Goal: Task Accomplishment & Management: Use online tool/utility

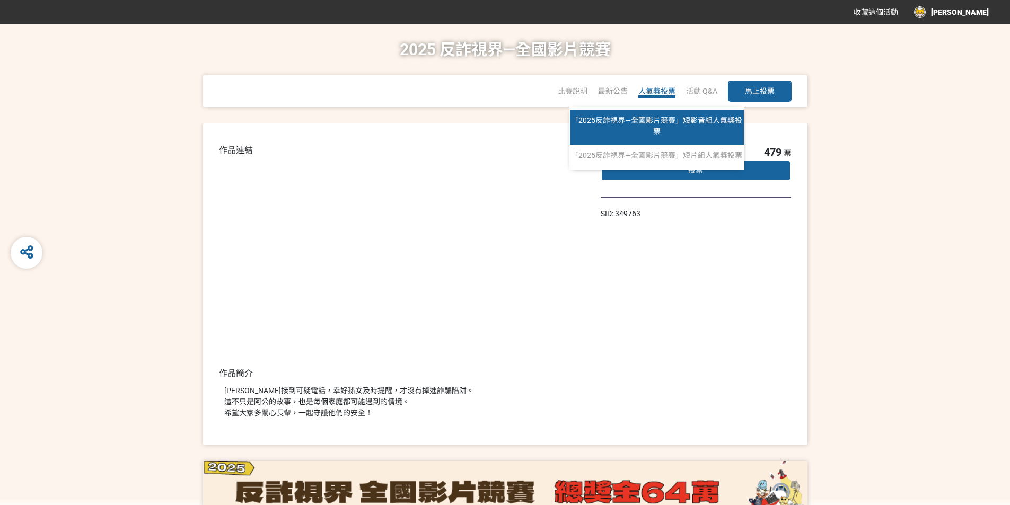
click at [664, 128] on link "「2025反詐視界—全國影片競賽」短影音組人氣獎投票" at bounding box center [657, 127] width 174 height 35
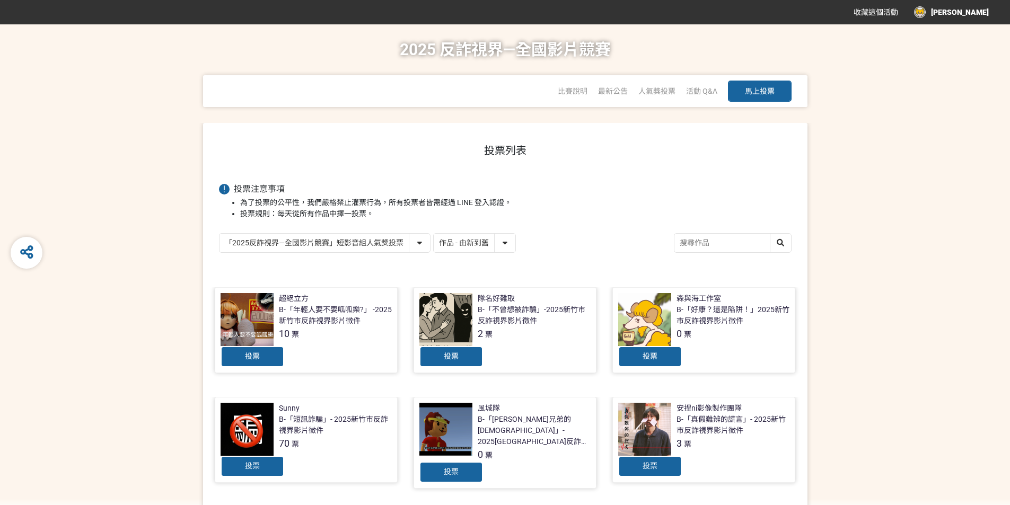
click at [446, 243] on select "作品 - 由新到舊 作品 - 由舊到新 票數 - 由多到少 票數 - 由少到多" at bounding box center [475, 243] width 82 height 19
select select "vote"
click at [434, 234] on select "作品 - 由新到舊 作品 - 由舊到新 票數 - 由多到少 票數 - 由少到多" at bounding box center [475, 243] width 82 height 19
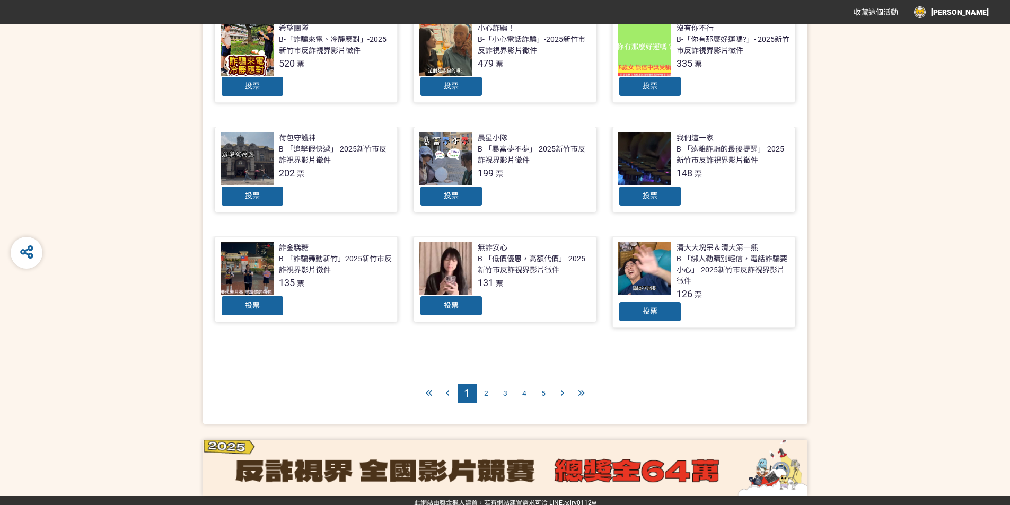
scroll to position [391, 0]
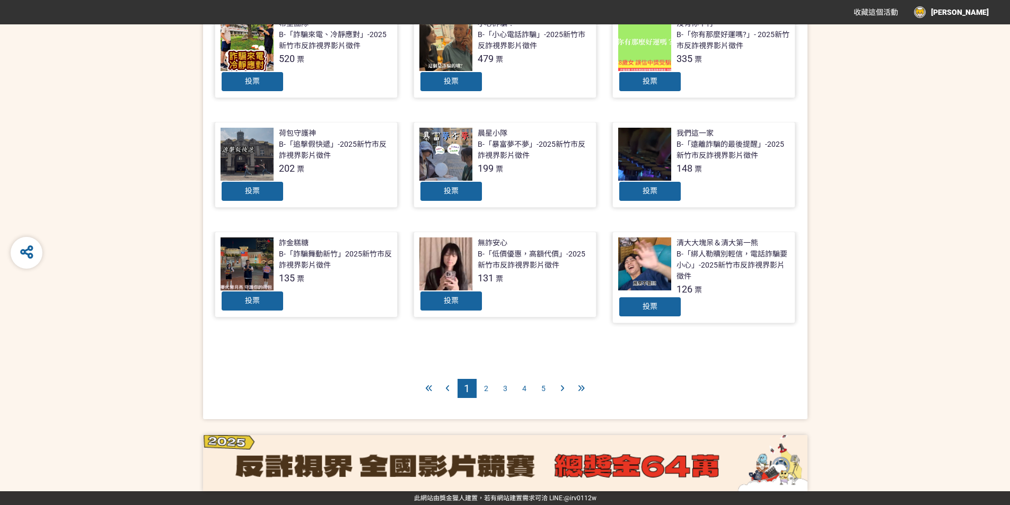
click at [486, 391] on span "2" at bounding box center [486, 388] width 4 height 8
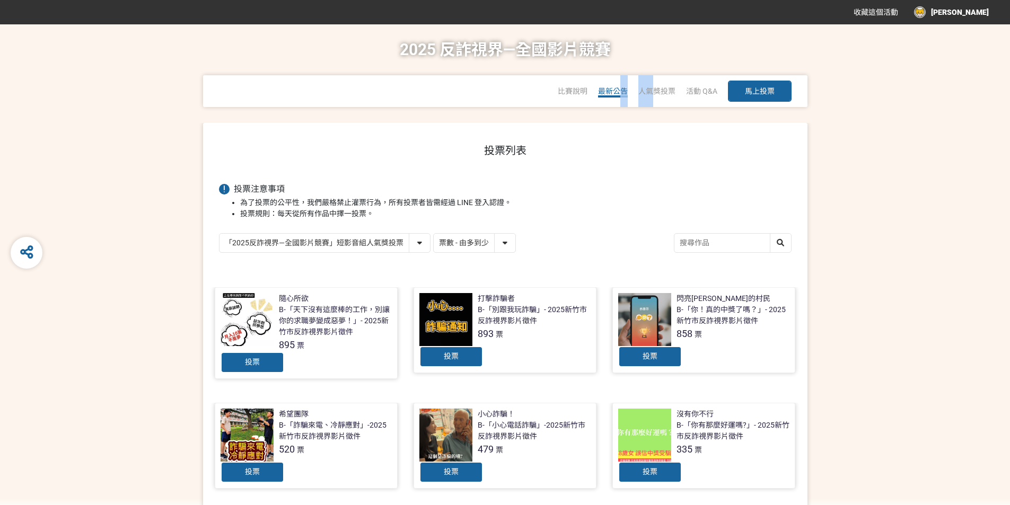
drag, startPoint x: 654, startPoint y: 90, endPoint x: 618, endPoint y: 90, distance: 35.5
click at [618, 90] on div "比賽說明 最新公告 人氣獎投票 「2025反詐視界—全國影片競賽」短影音組人氣獎投票 「2025反詐視界—全國影片競賽」短片組人氣獎投票 活動 Q&A 馬上投票" at bounding box center [675, 91] width 234 height 33
click at [618, 90] on span "最新公告" at bounding box center [613, 91] width 30 height 8
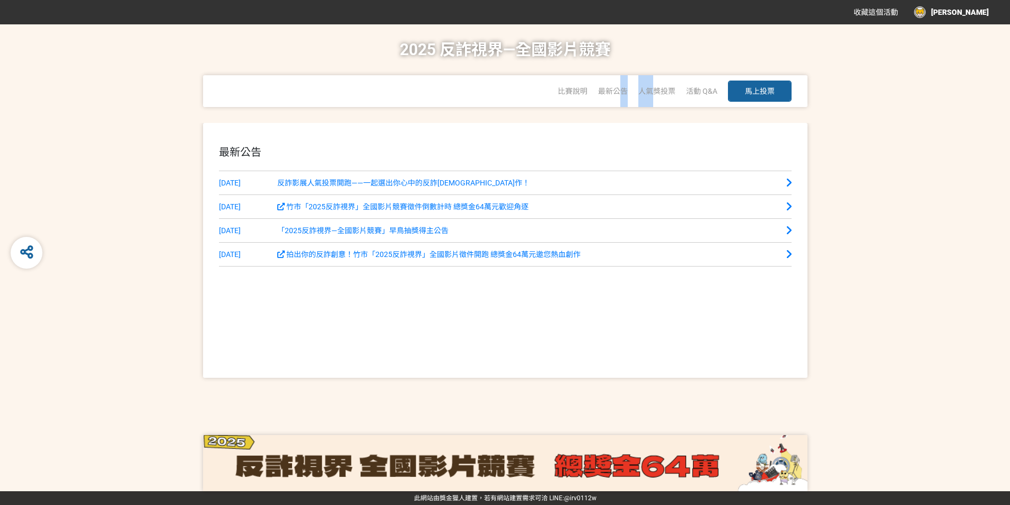
click at [573, 89] on span "比賽說明" at bounding box center [573, 91] width 30 height 8
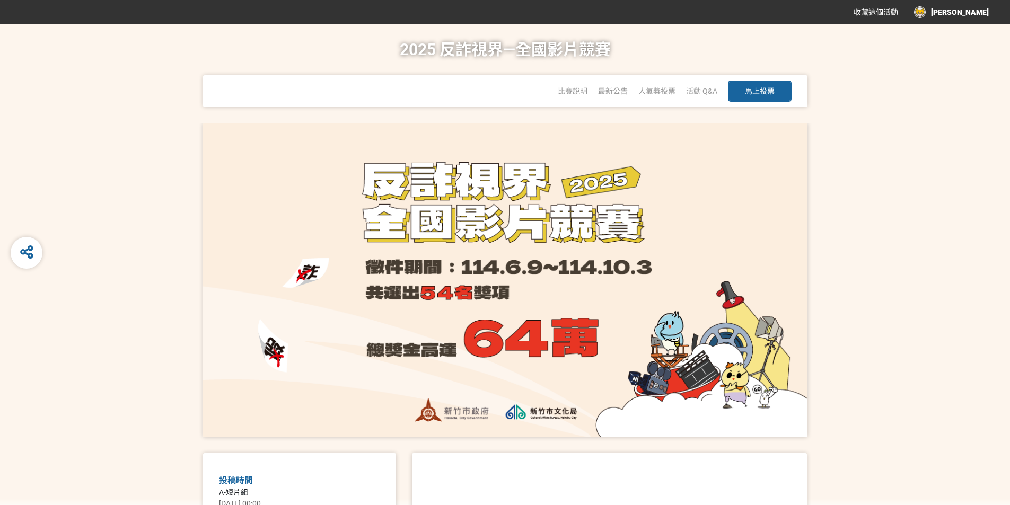
click at [670, 55] on div "2025 反詐視界—全國影片競賽 比賽說明 最新公告 人氣獎投票 「2025反詐視界—全國影片競賽」短影音組人氣獎投票 「2025反詐視界—全國影片競賽」短片…" at bounding box center [504, 73] width 967 height 99
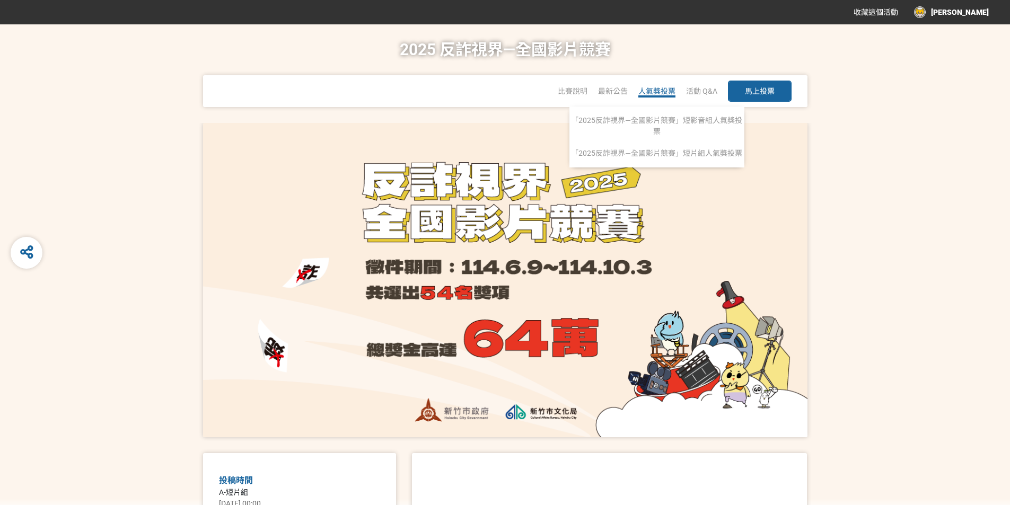
click at [651, 88] on span "人氣獎投票" at bounding box center [656, 91] width 37 height 8
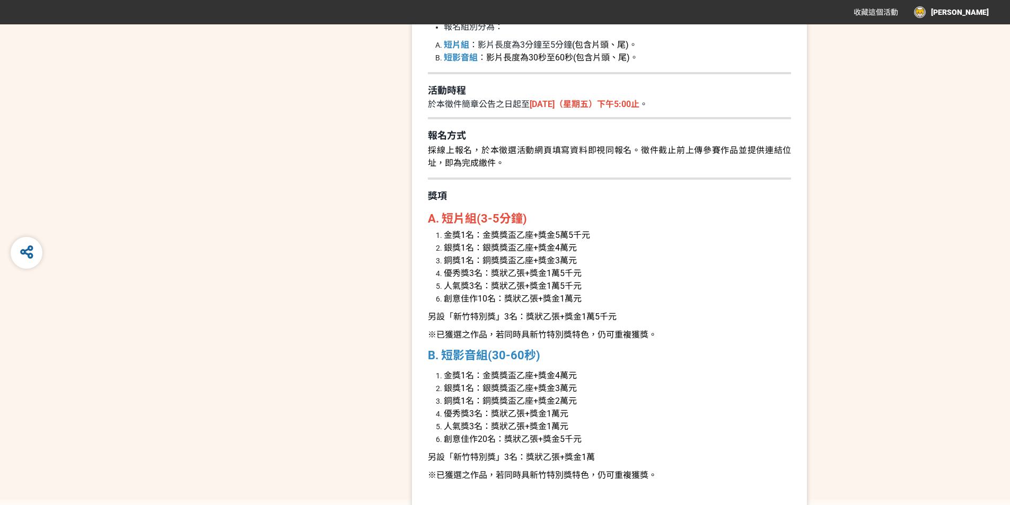
scroll to position [1219, 0]
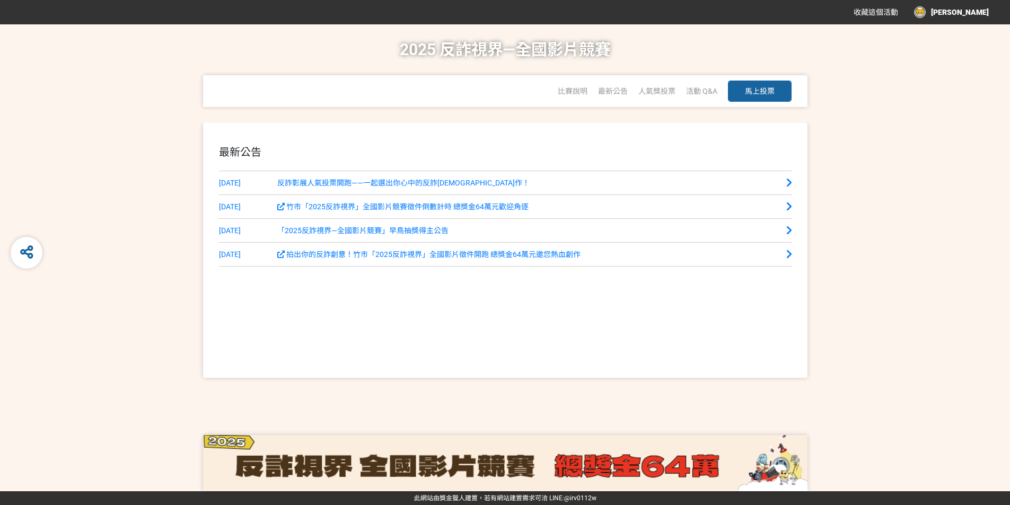
select select "vote"
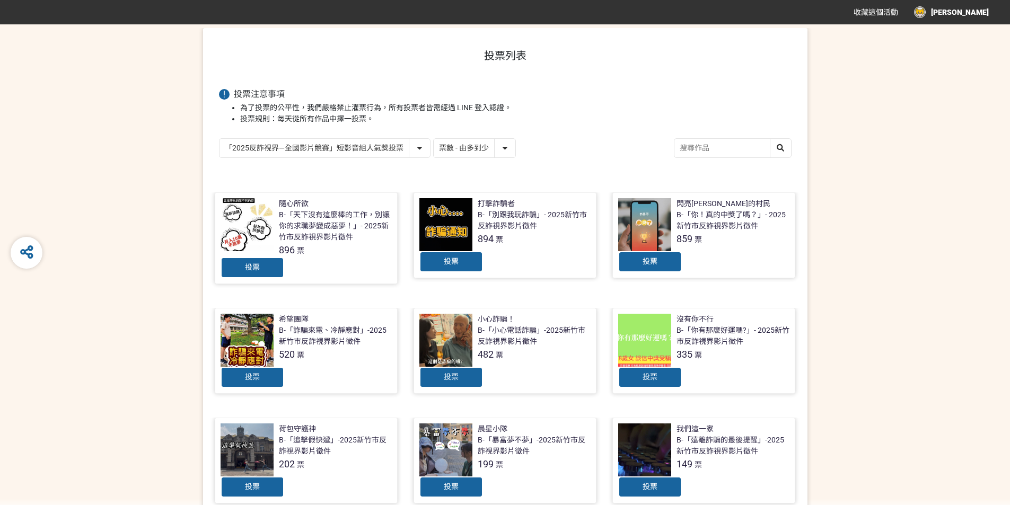
scroll to position [106, 0]
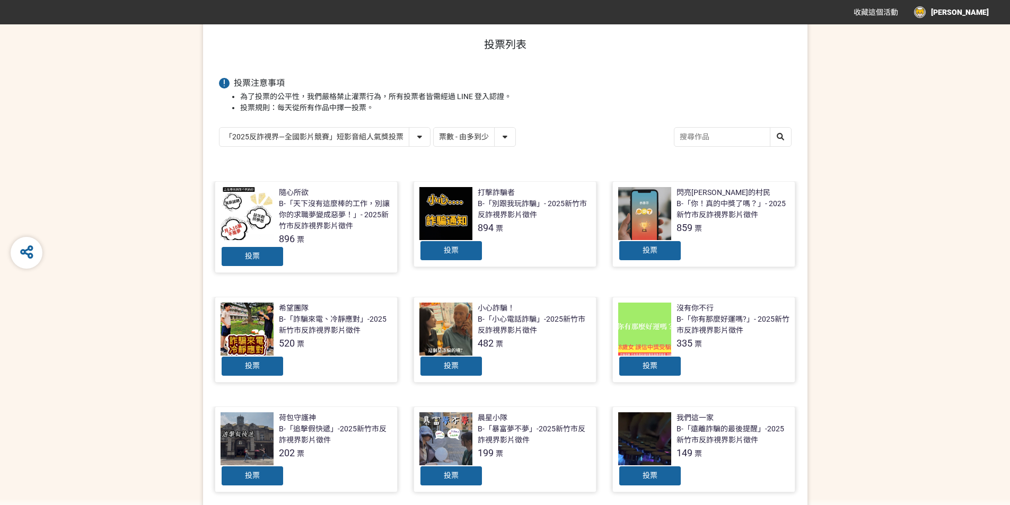
click at [454, 334] on div at bounding box center [445, 329] width 53 height 53
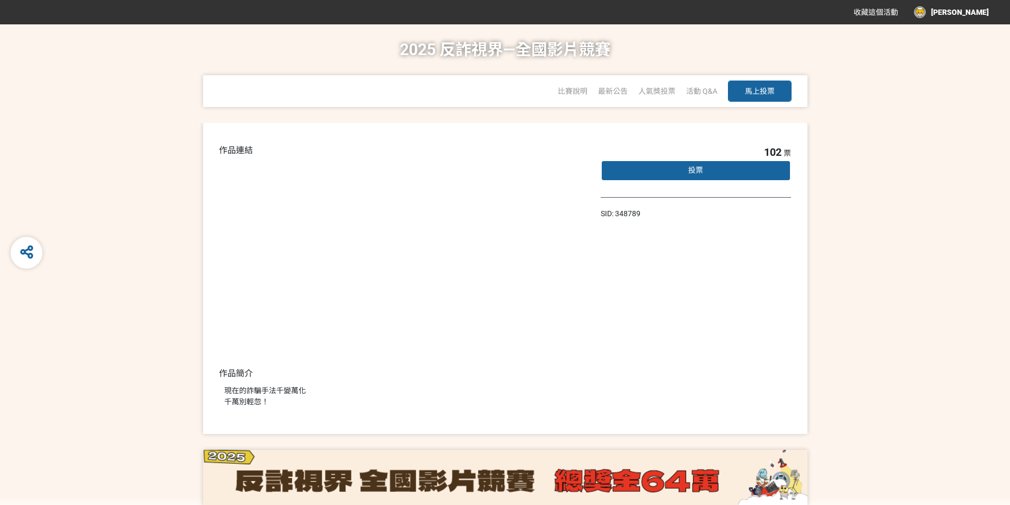
click at [665, 173] on div "投票" at bounding box center [695, 170] width 191 height 21
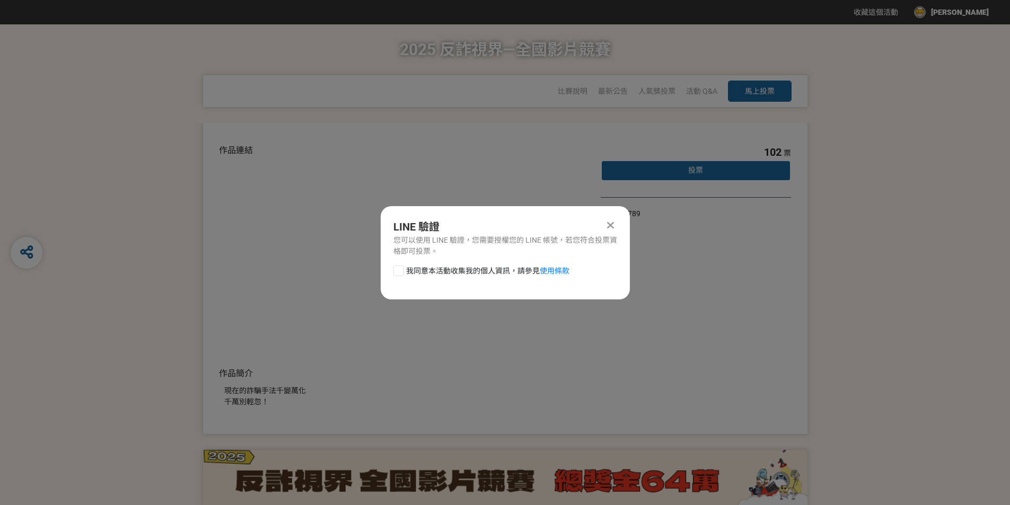
click at [430, 269] on span "我同意本活動收集我的個人資訊，請參見 使用條款" at bounding box center [487, 271] width 163 height 11
click at [401, 269] on input "我同意本活動收集我的個人資訊，請參見 使用條款" at bounding box center [397, 270] width 7 height 7
checkbox input "false"
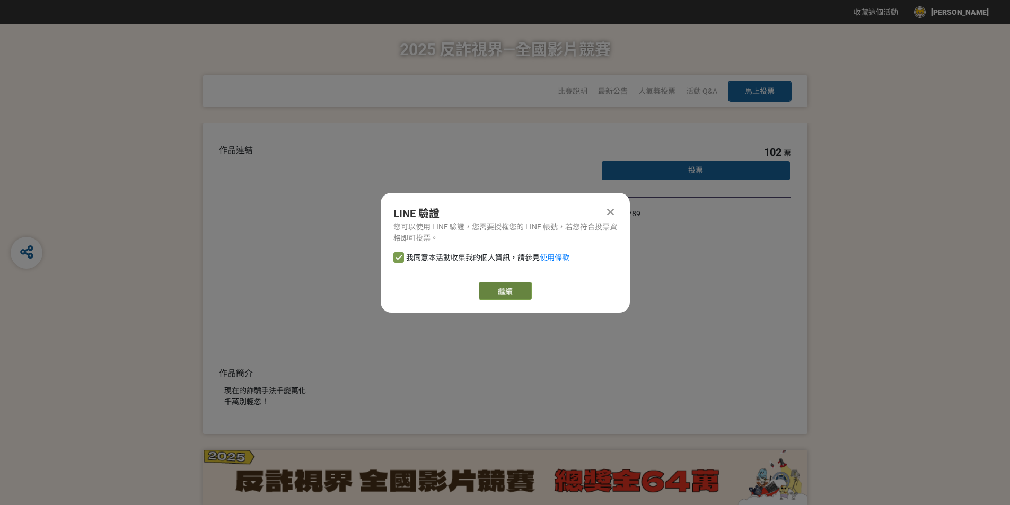
click at [507, 293] on link "繼續" at bounding box center [505, 291] width 53 height 18
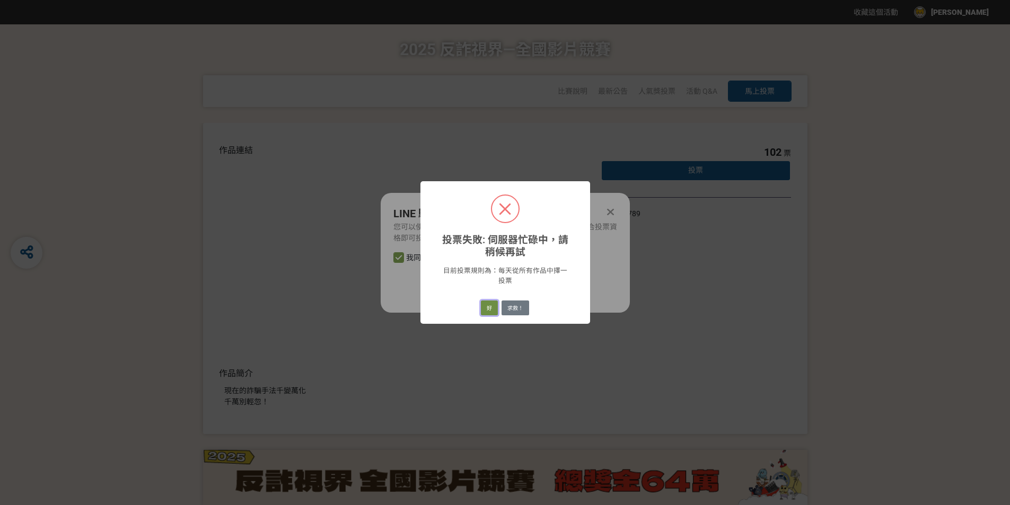
click at [492, 308] on button "好" at bounding box center [489, 307] width 17 height 15
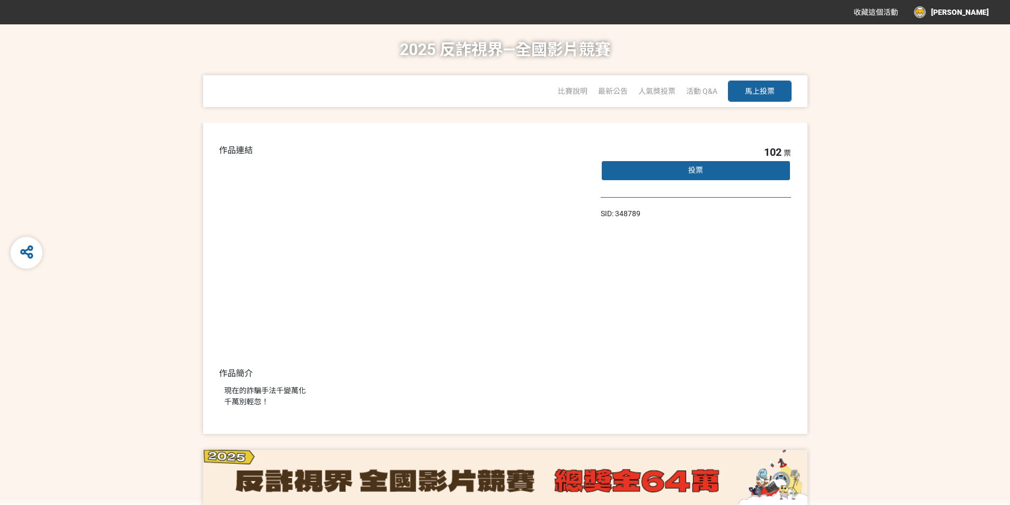
click at [550, 83] on div "比賽說明 最新公告 人氣獎投票 「2025反詐視界—全國影片競賽」短影音組人氣獎投票 「2025反詐視界—全國影片競賽」短片組人氣獎投票 活動 Q&A 馬上投票" at bounding box center [505, 91] width 604 height 32
click at [565, 88] on span "比賽說明" at bounding box center [573, 91] width 30 height 8
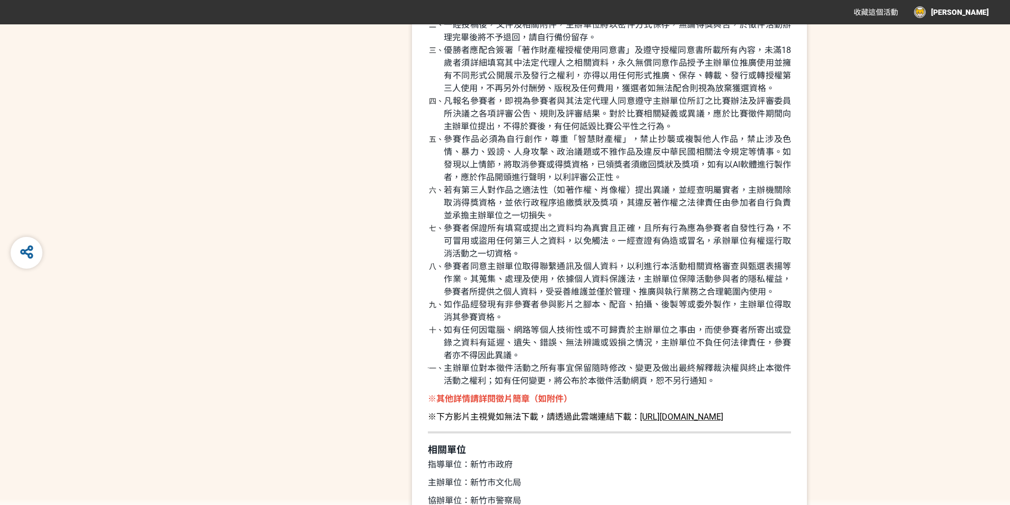
scroll to position [2809, 0]
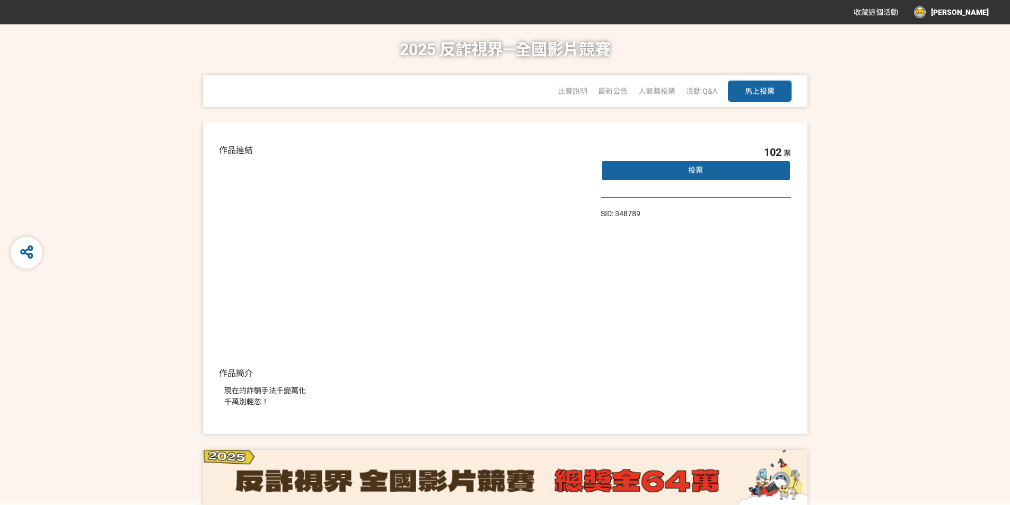
click at [651, 180] on div "投票" at bounding box center [695, 170] width 191 height 21
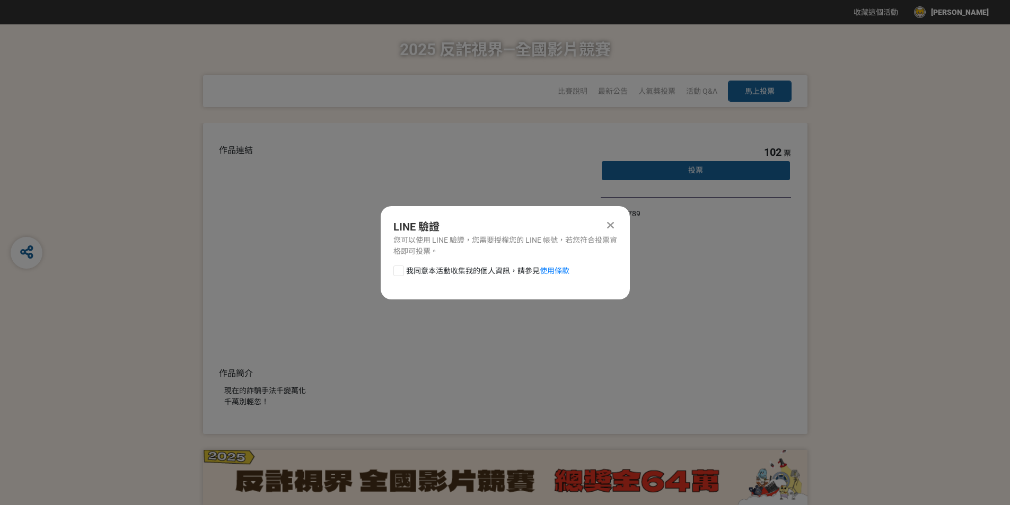
click at [471, 263] on div "LINE 驗證 您可以使用 LINE 驗證，您需要授權您的 LINE 帳號，若您符合投票資格即可投票。 我同意本活動收集我的個人資訊，請參見 使用條款" at bounding box center [505, 252] width 249 height 93
click at [481, 268] on span "我同意本活動收集我的個人資訊，請參見 使用條款" at bounding box center [487, 271] width 163 height 11
click at [401, 268] on input "我同意本活動收集我的個人資訊，請參見 使用條款" at bounding box center [397, 270] width 7 height 7
checkbox input "false"
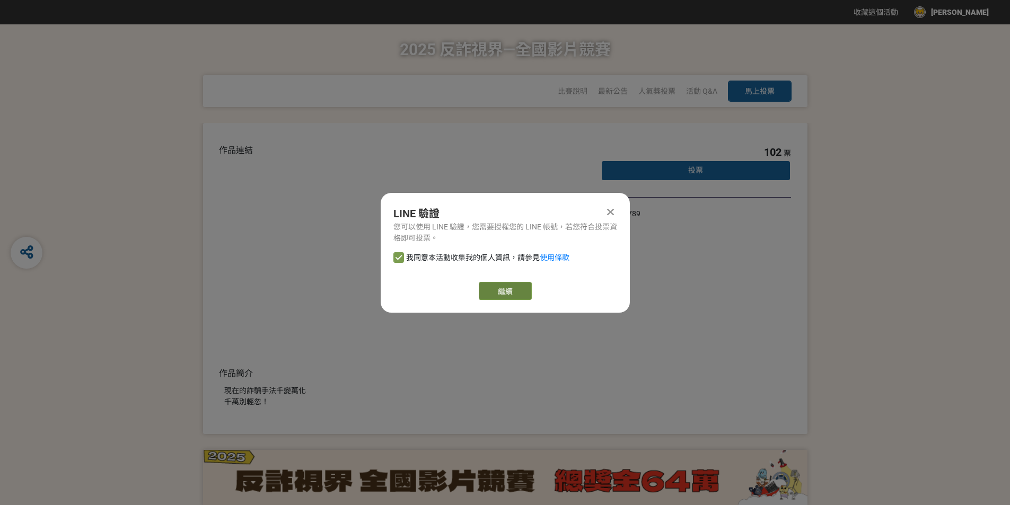
click at [502, 291] on link "繼續" at bounding box center [505, 291] width 53 height 18
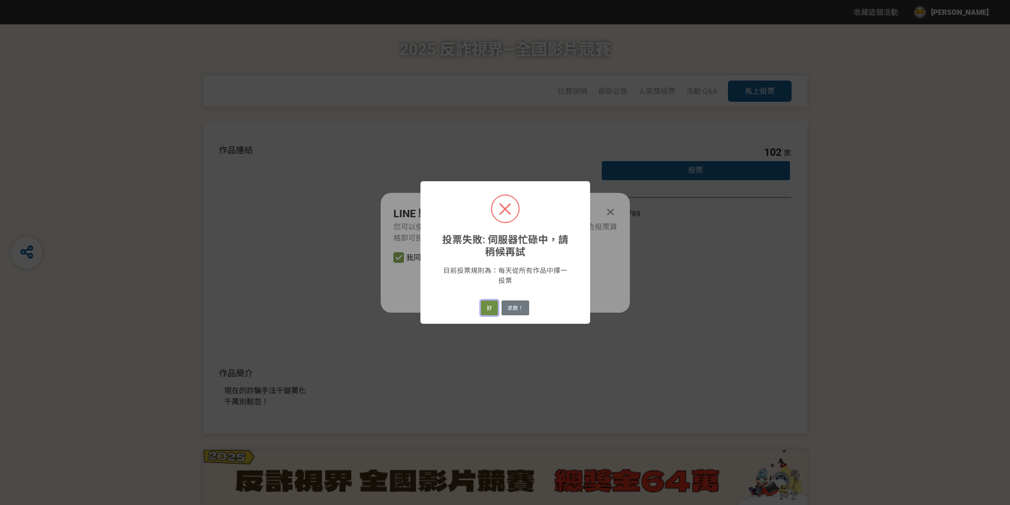
click at [492, 304] on button "好" at bounding box center [489, 307] width 17 height 15
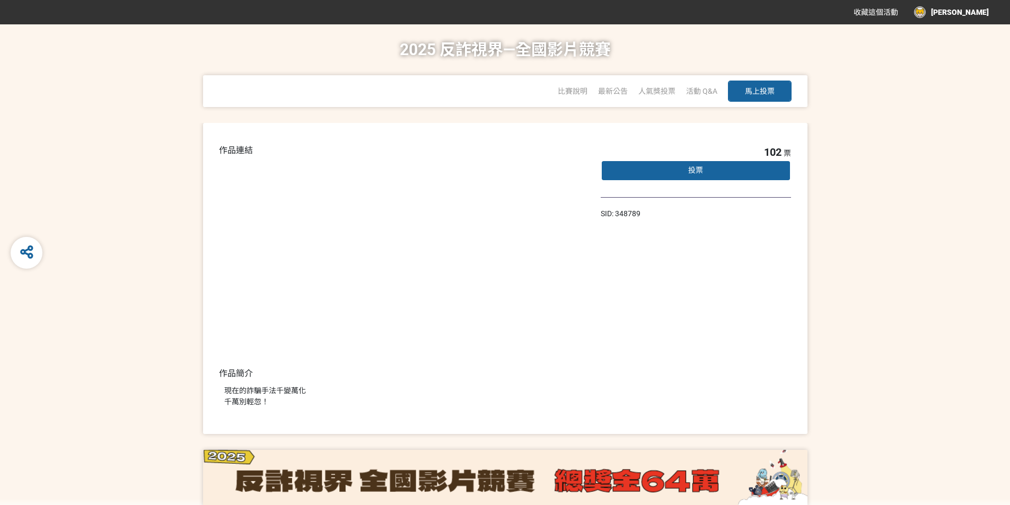
click at [980, 15] on div "[PERSON_NAME]" at bounding box center [951, 12] width 75 height 12
